Goal: Find contact information: Find contact information

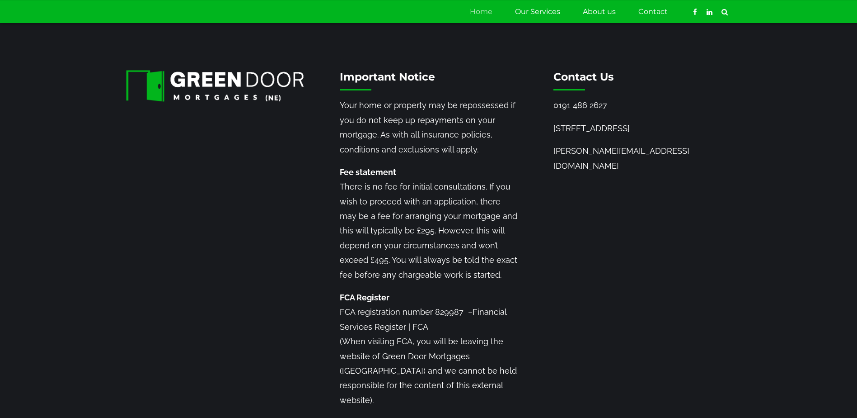
scroll to position [1264, 0]
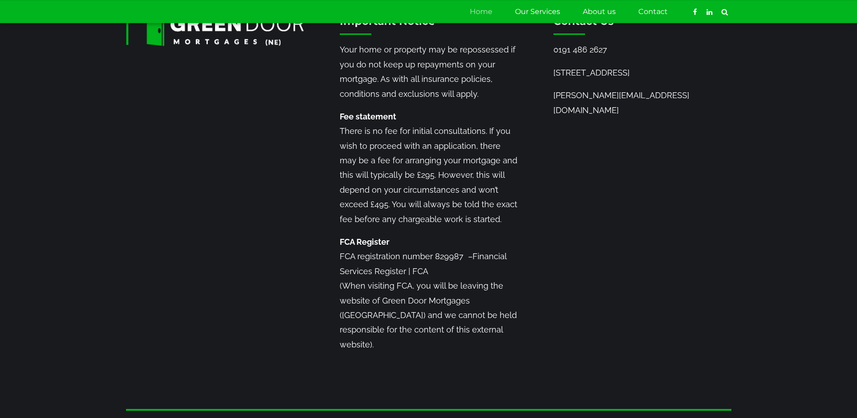
drag, startPoint x: 614, startPoint y: 253, endPoint x: 657, endPoint y: 370, distance: 124.2
click at [614, 253] on div "Important Notice Your home or property may be repossessed if you do not keep up…" at bounding box center [429, 194] width 642 height 361
click at [625, 218] on div "Important Notice Your home or property may be repossessed if you do not keep up…" at bounding box center [429, 194] width 642 height 361
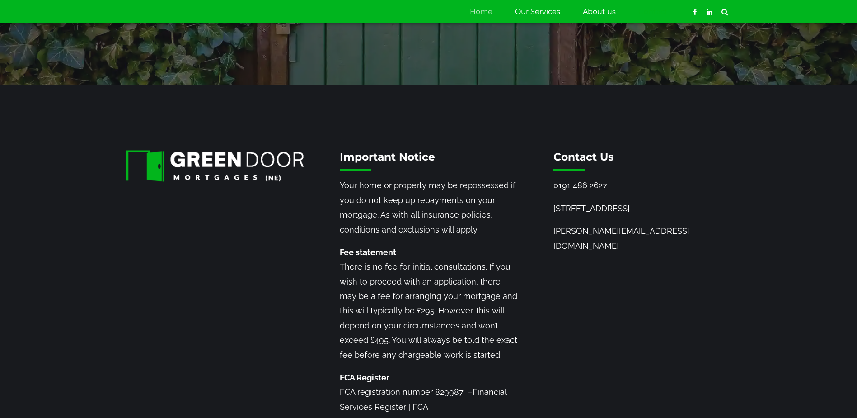
click at [650, 11] on link "Contact" at bounding box center [652, 11] width 29 height 23
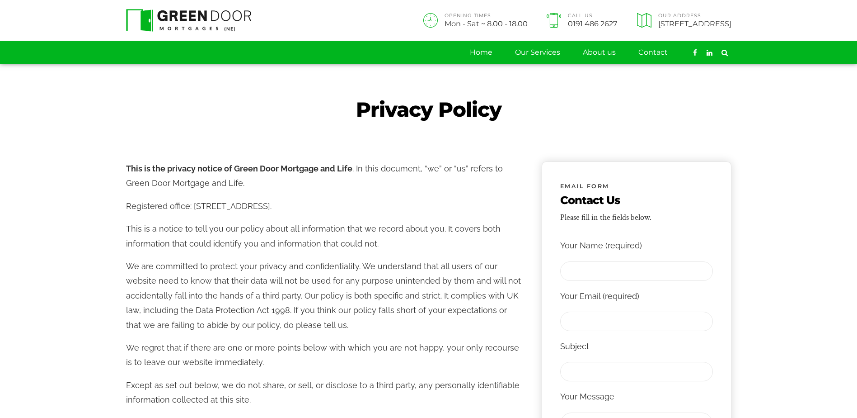
click at [441, 162] on p "This is the privacy notice of Green Door Mortgage and Life . In this document, …" at bounding box center [325, 175] width 398 height 29
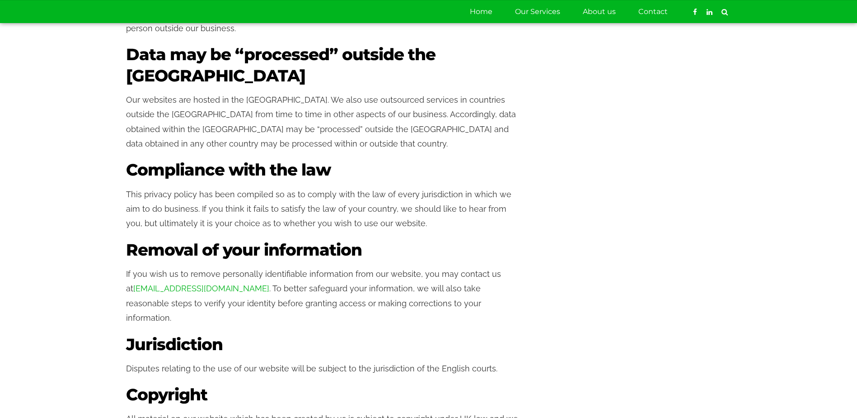
scroll to position [3024, 0]
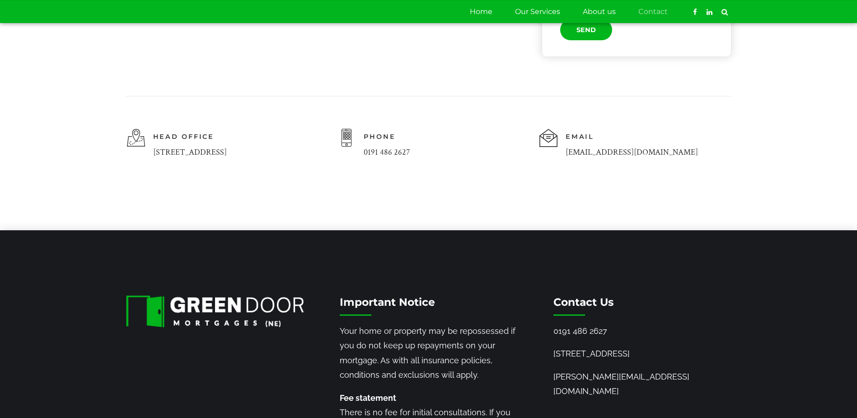
scroll to position [497, 0]
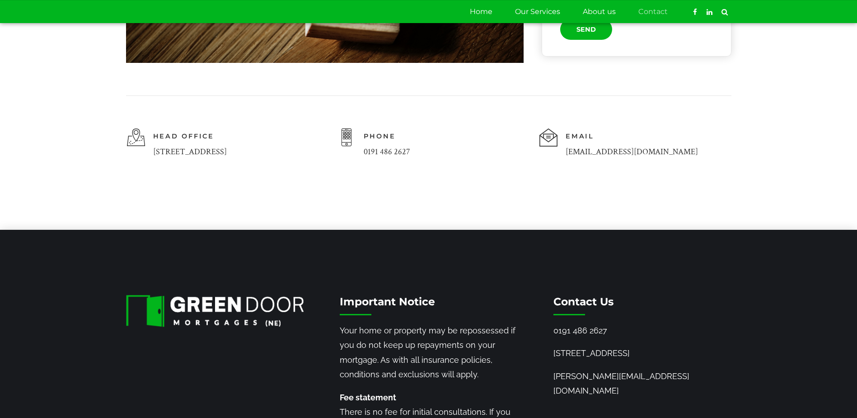
click at [676, 165] on div "Email info@greendoormortgages.co.uk" at bounding box center [635, 146] width 193 height 37
